Goal: Task Accomplishment & Management: Complete application form

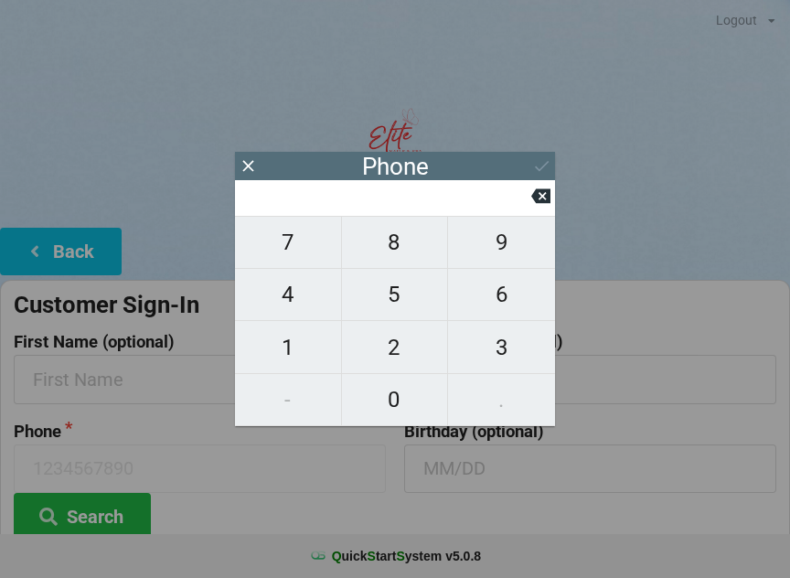
click at [295, 314] on span "4" at bounding box center [288, 294] width 106 height 38
type input "4"
click at [479, 341] on span "3" at bounding box center [501, 347] width 107 height 38
type input "43"
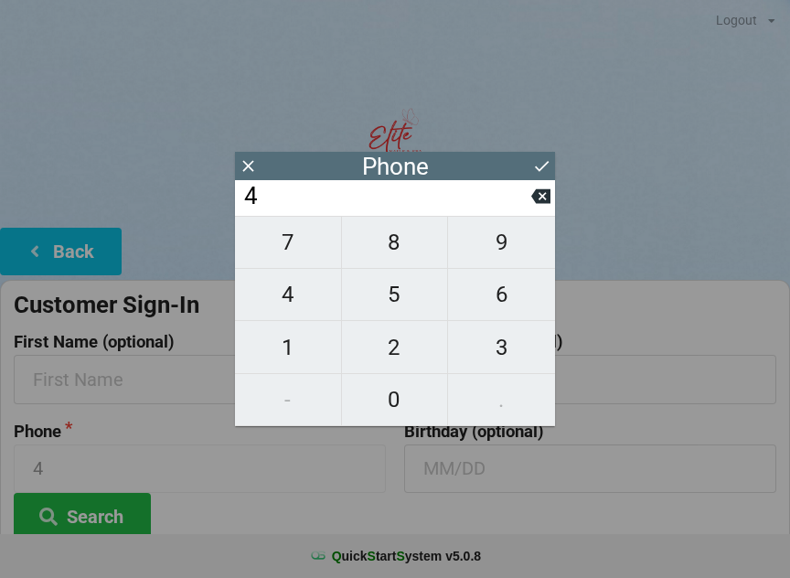
type input "43"
click at [296, 306] on span "4" at bounding box center [288, 294] width 106 height 38
type input "434"
click at [407, 358] on span "2" at bounding box center [395, 347] width 106 height 38
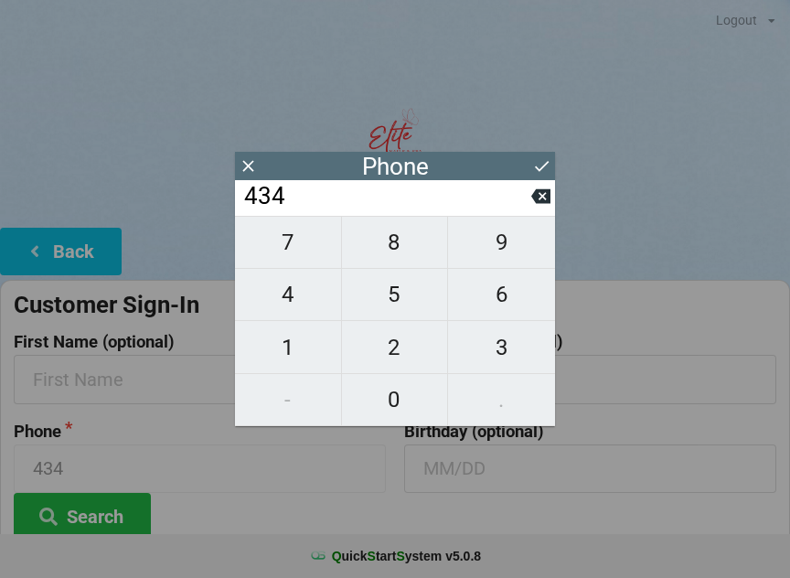
type input "4342"
click at [304, 306] on span "4" at bounding box center [288, 294] width 106 height 38
type input "43424"
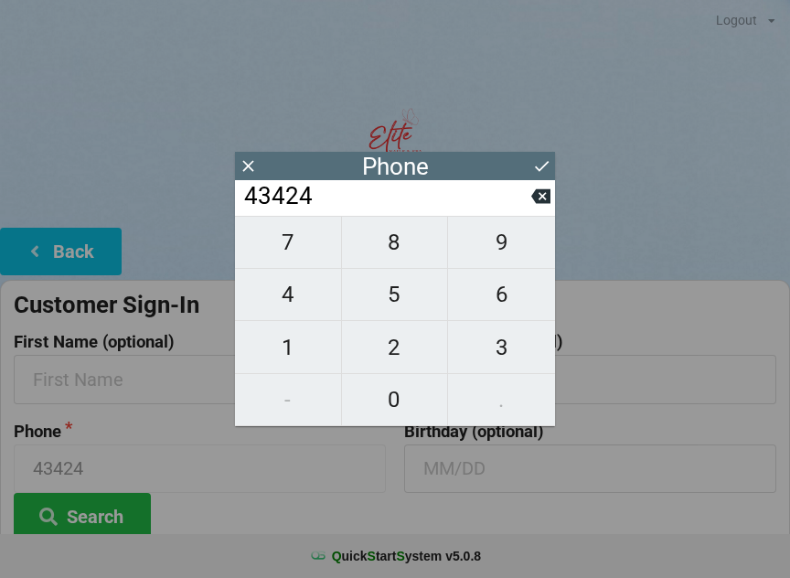
click at [414, 236] on span "8" at bounding box center [395, 242] width 106 height 38
type input "434248"
click at [290, 254] on span "7" at bounding box center [288, 242] width 106 height 38
type input "4342487"
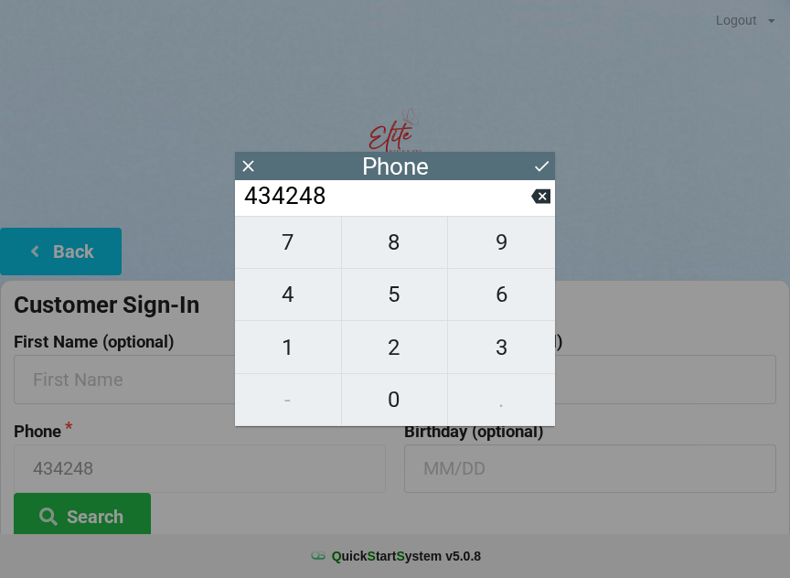
type input "4342487"
click at [405, 405] on span "0" at bounding box center [395, 400] width 106 height 38
type input "43424870"
click at [297, 243] on span "7" at bounding box center [288, 242] width 106 height 38
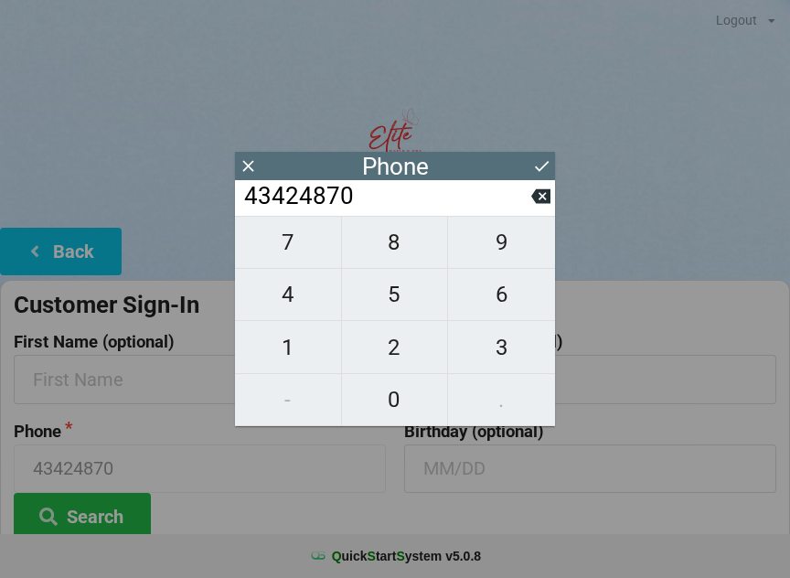
type input "434248707"
click at [301, 305] on span "4" at bounding box center [288, 294] width 106 height 38
type input "4342487074"
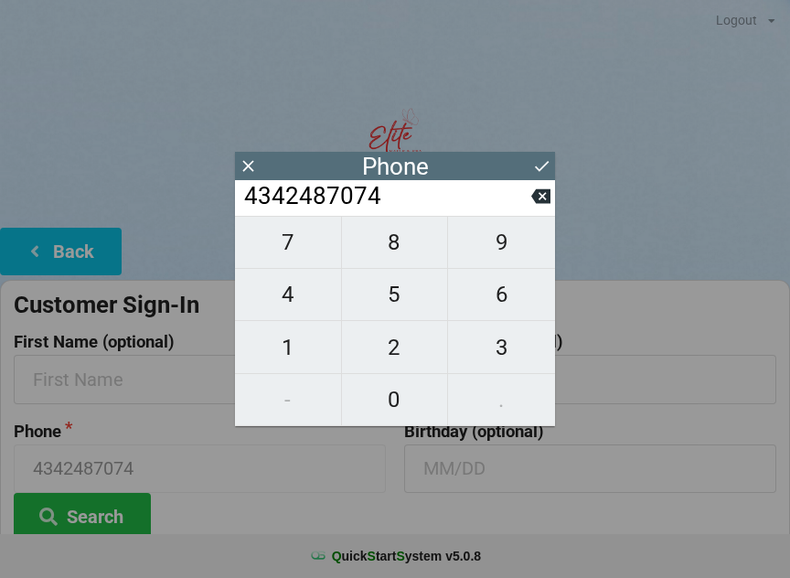
click at [548, 154] on button at bounding box center [541, 166] width 19 height 25
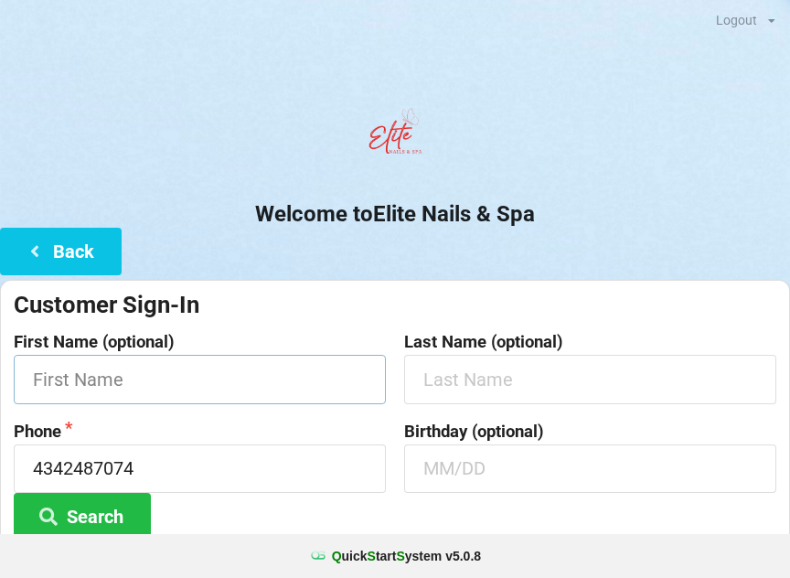
click at [156, 371] on input "text" at bounding box center [200, 379] width 372 height 48
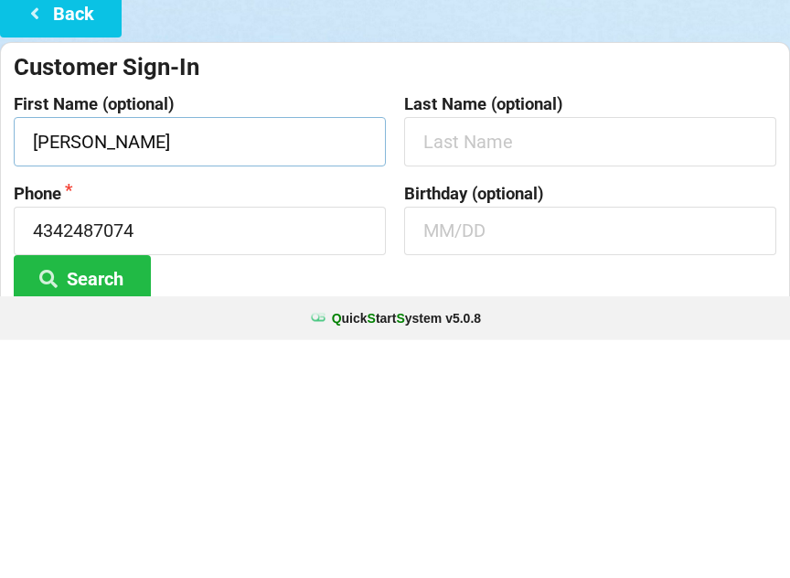
type input "[PERSON_NAME]"
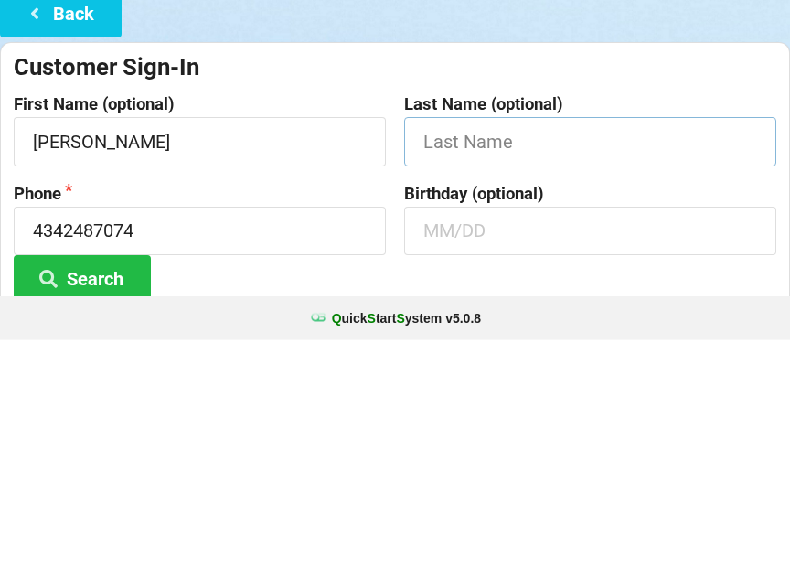
click at [463, 355] on input "text" at bounding box center [590, 379] width 372 height 48
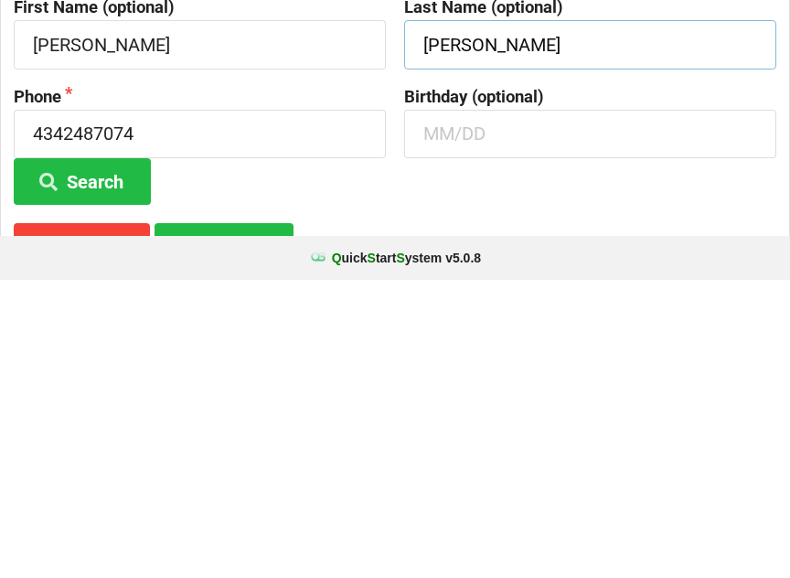
scroll to position [43, 0]
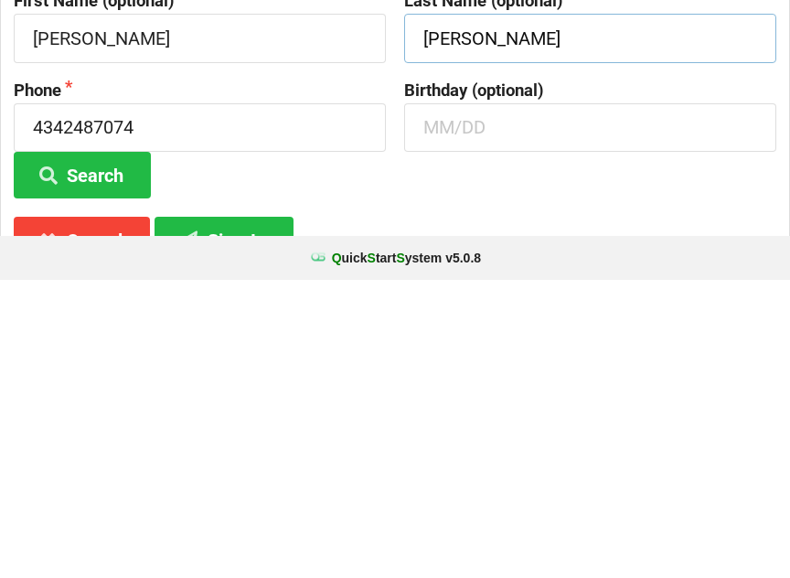
type input "[PERSON_NAME]"
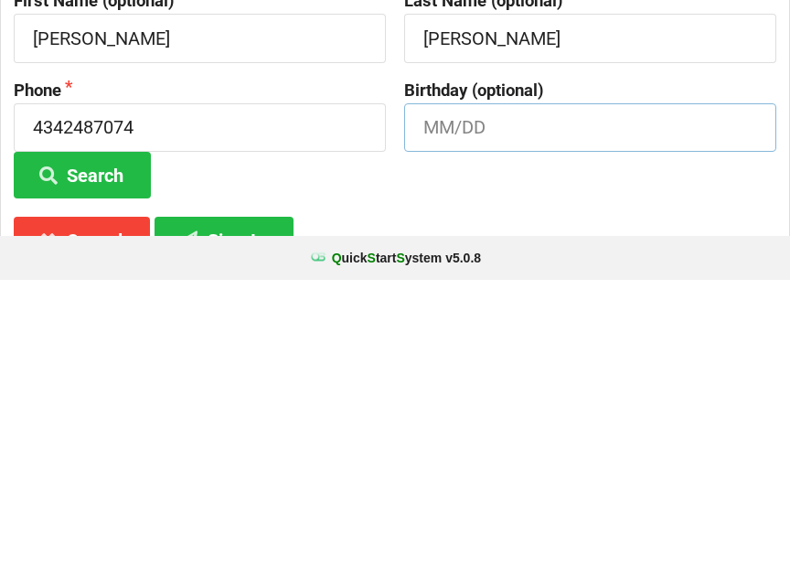
click at [432, 402] on input "text" at bounding box center [590, 426] width 372 height 48
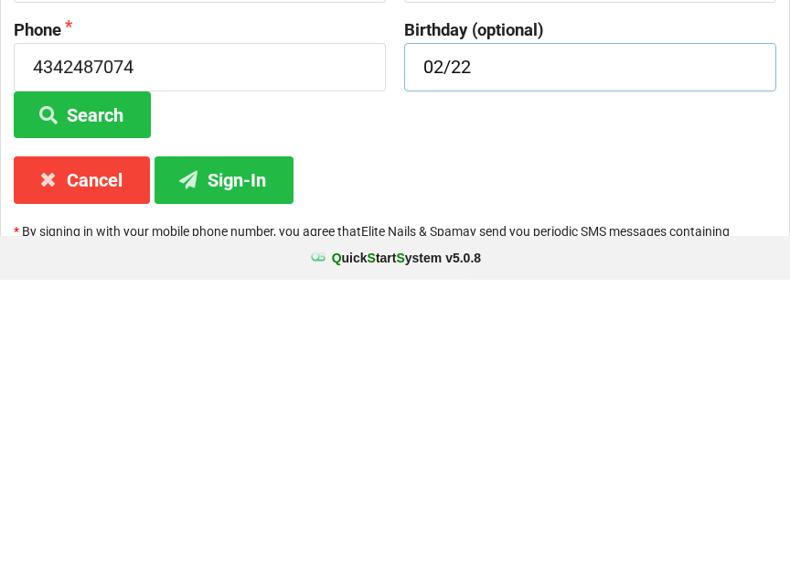
type input "02/22"
click at [220, 455] on button "Sign-In" at bounding box center [224, 478] width 139 height 47
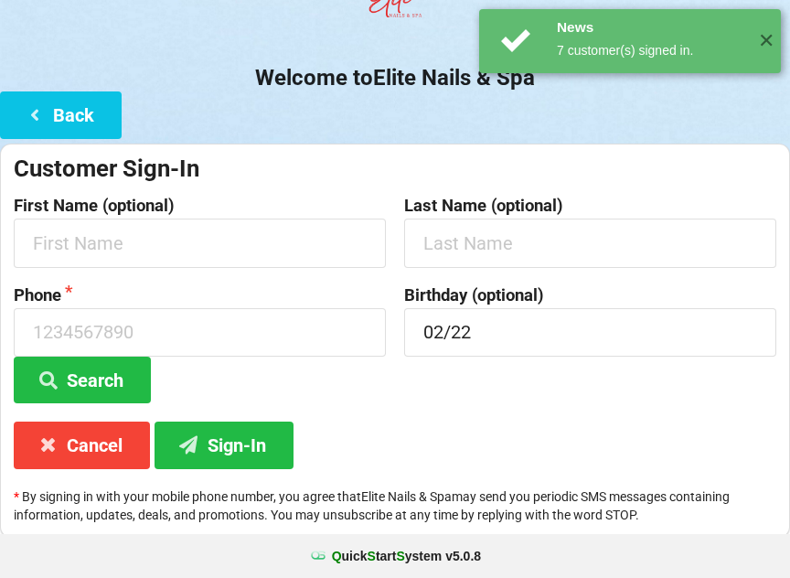
scroll to position [0, 0]
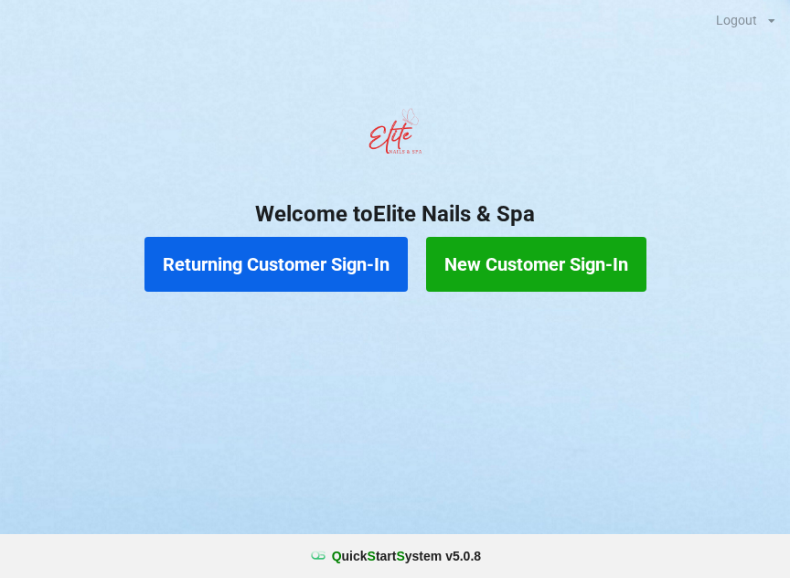
click at [521, 266] on button "New Customer Sign-In" at bounding box center [536, 264] width 220 height 55
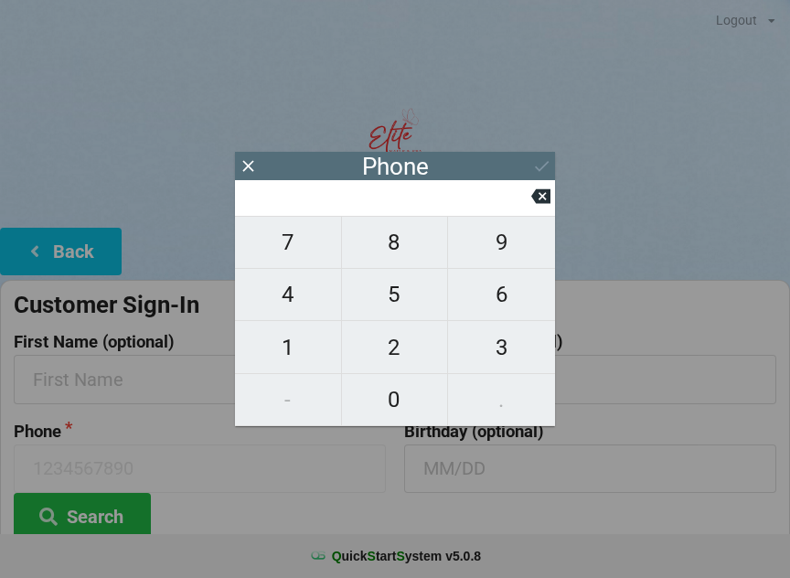
click at [497, 253] on span "9" at bounding box center [501, 242] width 107 height 38
type input "9"
click at [389, 402] on span "0" at bounding box center [395, 400] width 106 height 38
type input "90"
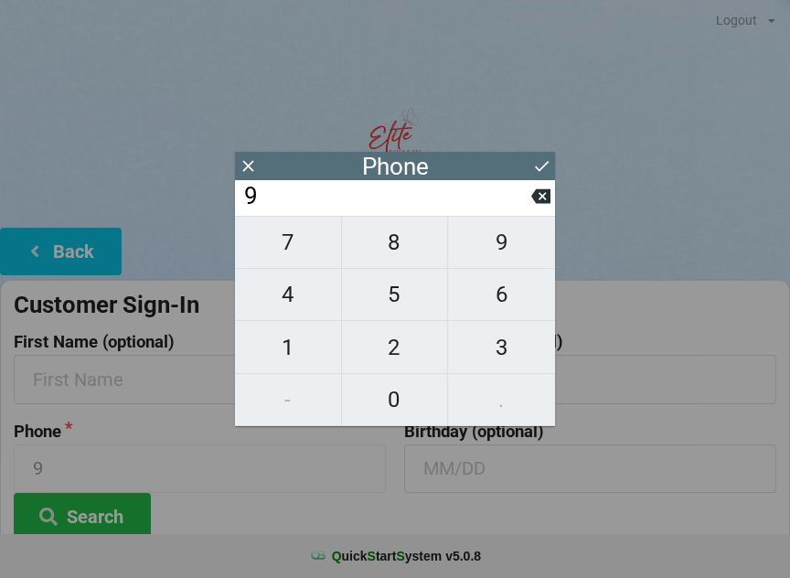
type input "90"
click at [274, 300] on span "4" at bounding box center [288, 294] width 106 height 38
type input "904"
click at [288, 247] on span "7" at bounding box center [288, 242] width 106 height 38
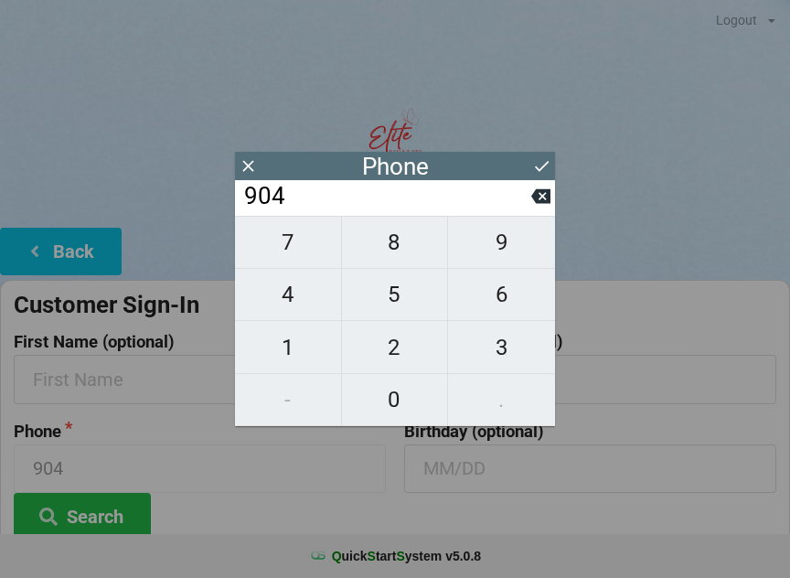
type input "9047"
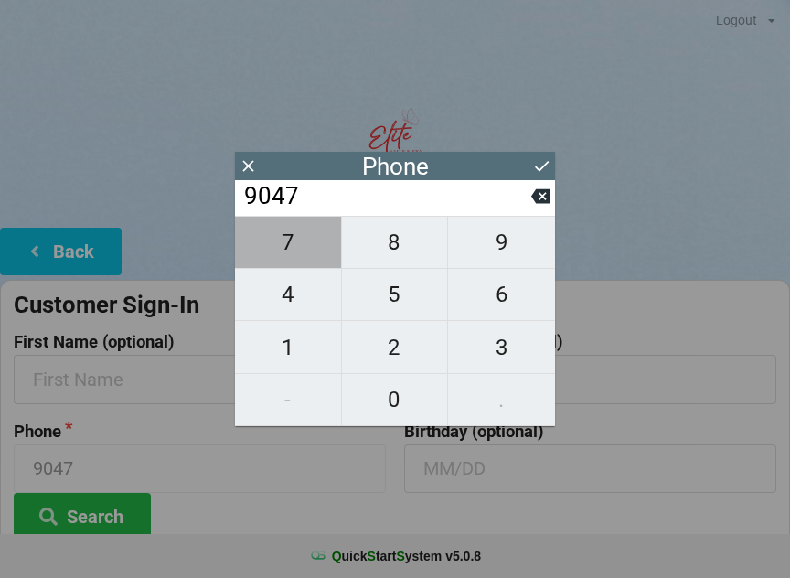
click at [294, 252] on span "7" at bounding box center [288, 242] width 106 height 38
type input "90477"
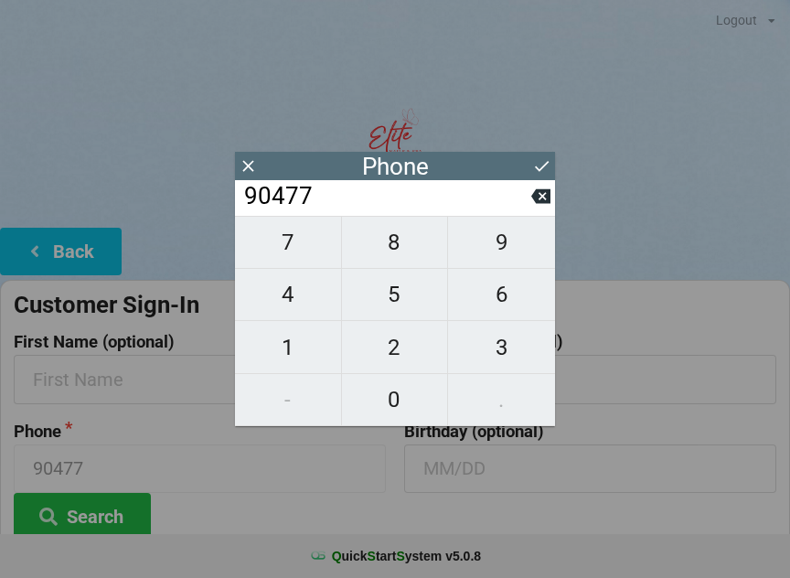
click at [391, 400] on span "0" at bounding box center [395, 400] width 106 height 38
type input "904770"
click at [501, 298] on span "6" at bounding box center [501, 294] width 107 height 38
type input "9047706"
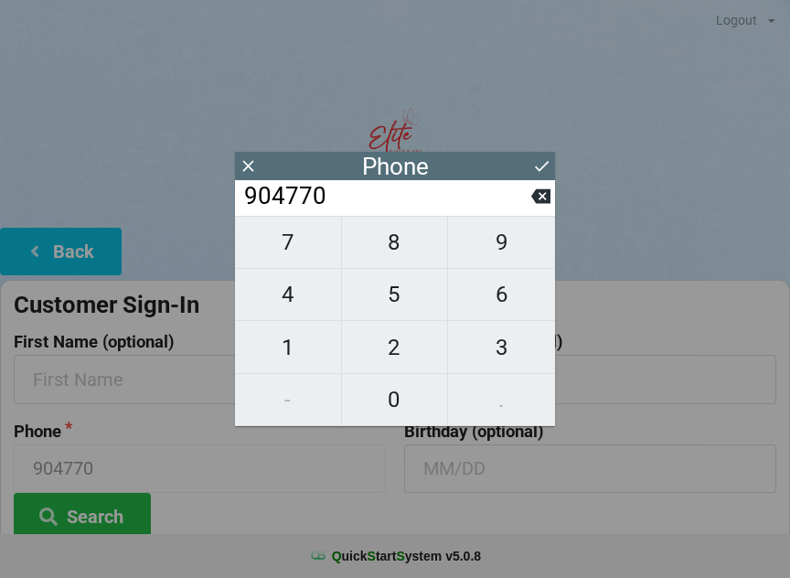
type input "9047706"
click at [302, 306] on span "4" at bounding box center [288, 294] width 106 height 38
type input "90477064"
click at [298, 360] on span "1" at bounding box center [288, 347] width 106 height 38
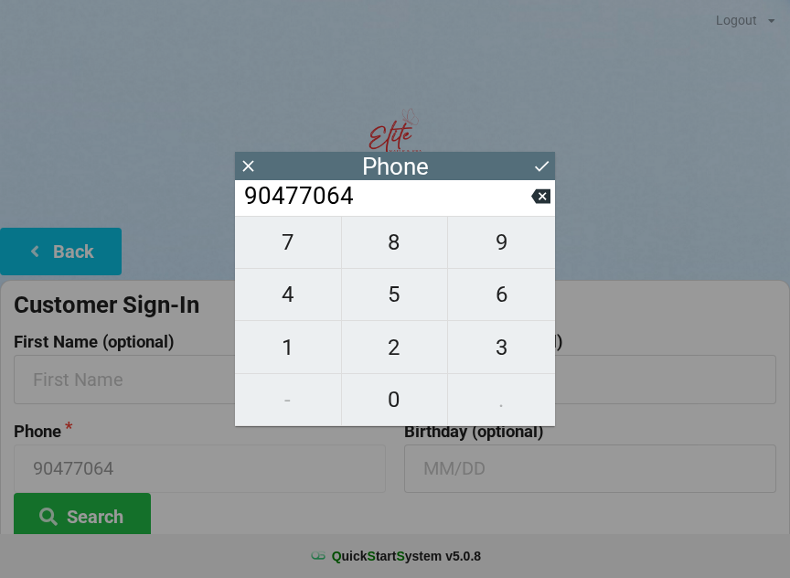
type input "904770641"
click at [542, 154] on button at bounding box center [541, 166] width 19 height 25
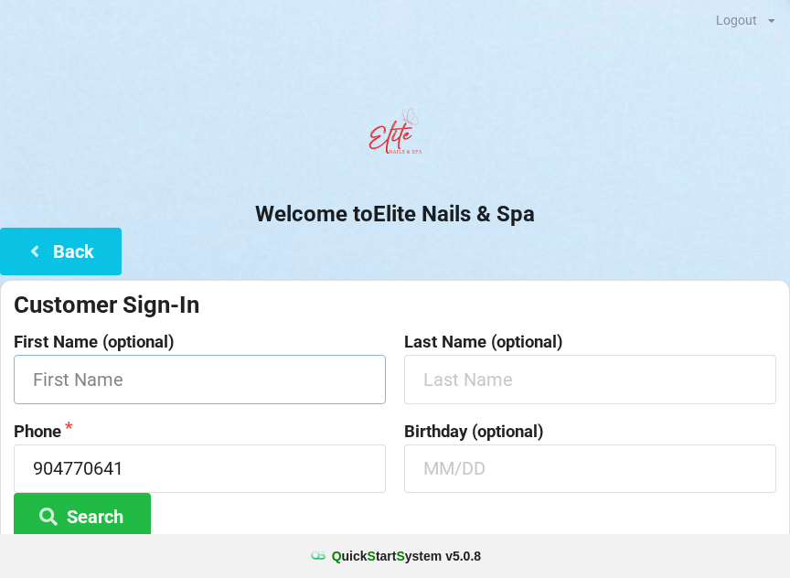
click at [92, 378] on input "text" at bounding box center [200, 379] width 372 height 48
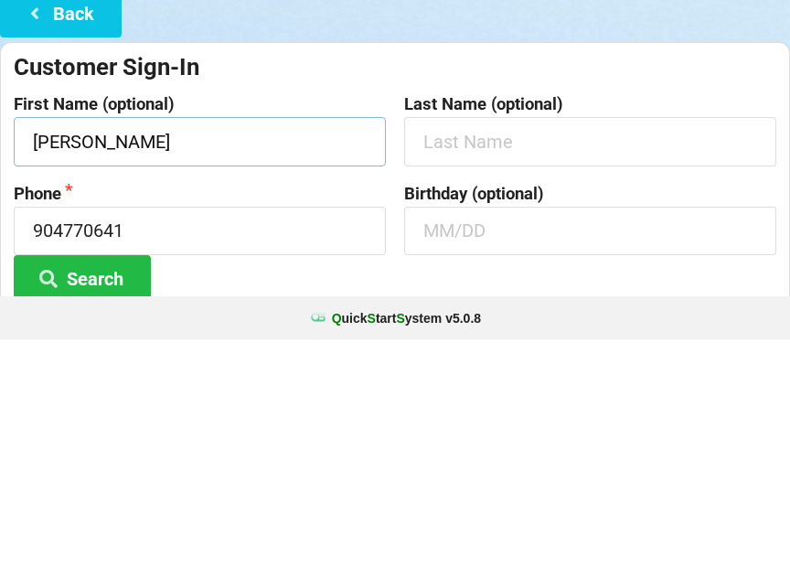
type input "[PERSON_NAME]"
click at [434, 445] on input "text" at bounding box center [590, 469] width 372 height 48
type input "0829"
click at [78, 493] on button "Search" at bounding box center [82, 516] width 137 height 47
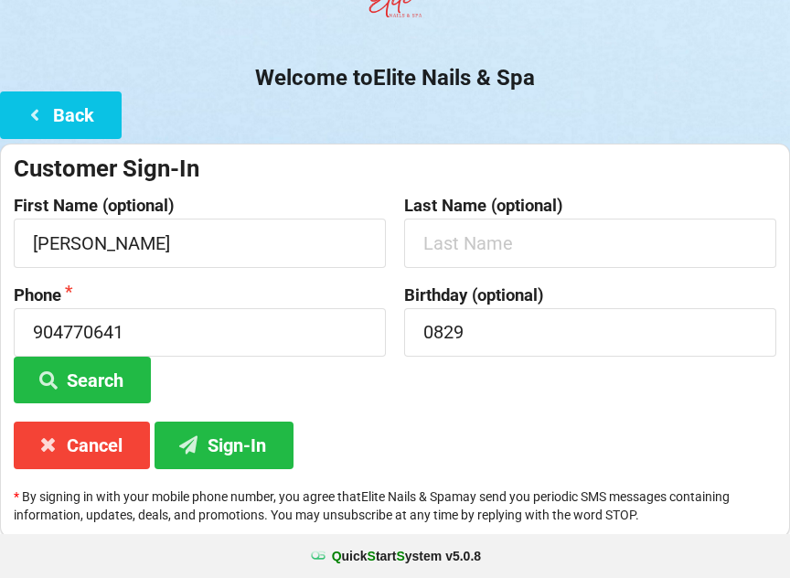
click at [225, 447] on button "Sign-In" at bounding box center [224, 445] width 139 height 47
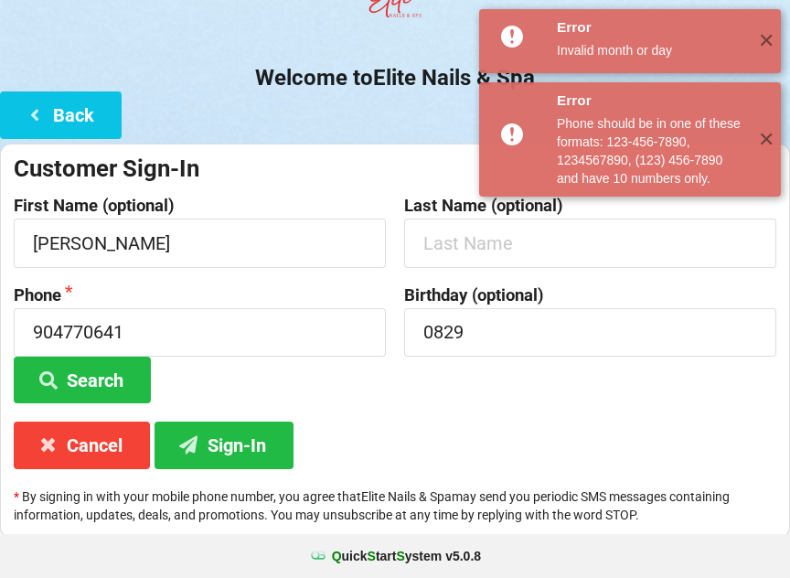
click at [757, 48] on span "✕" at bounding box center [766, 41] width 30 height 18
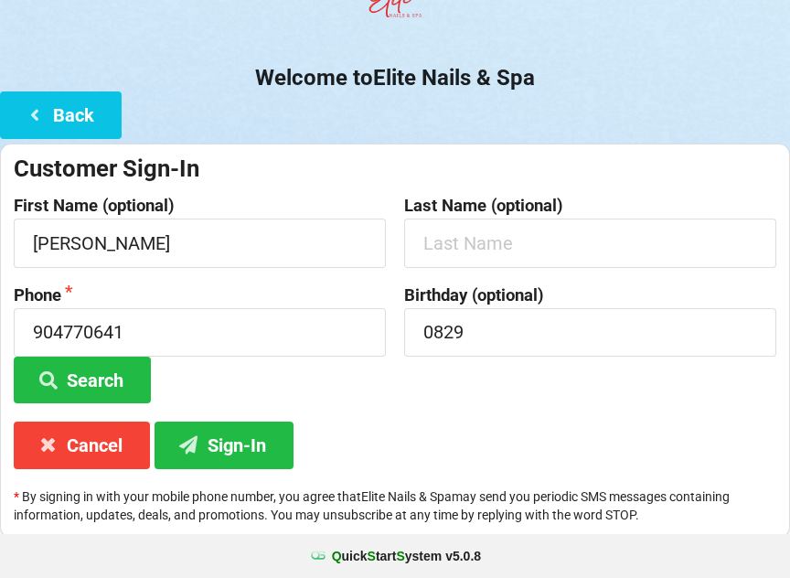
click at [768, 140] on div "Welcome to Elite Nails & Spa Back Customer Sign-In First Name (optional) [PERSO…" at bounding box center [395, 250] width 790 height 574
click at [71, 96] on button "Back" at bounding box center [61, 114] width 122 height 47
